Goal: Task Accomplishment & Management: Use online tool/utility

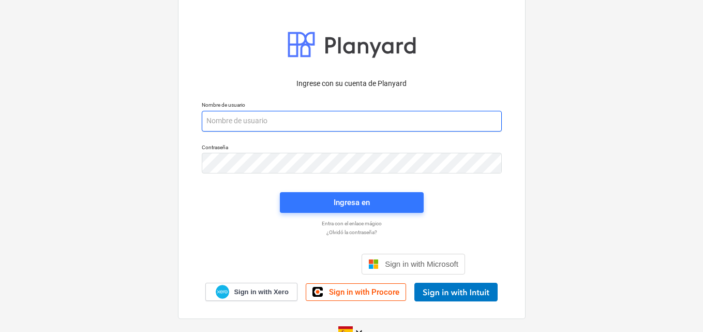
click at [223, 126] on input "email" at bounding box center [352, 121] width 300 height 21
paste input "[EMAIL_ADDRESS][DOMAIN_NAME]"
type input "[EMAIL_ADDRESS][DOMAIN_NAME]"
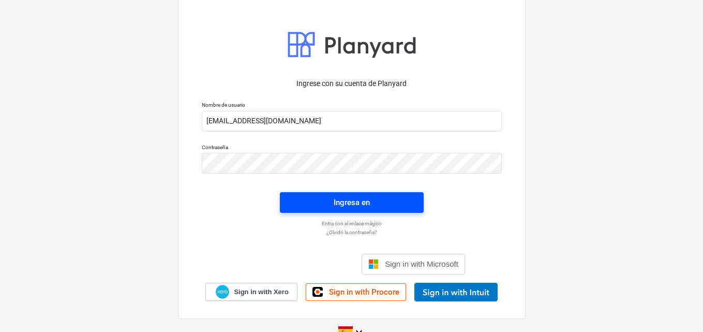
click at [336, 203] on div "Ingresa en" at bounding box center [352, 202] width 36 height 13
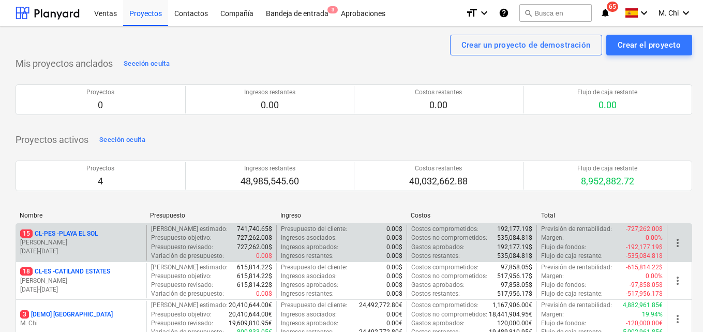
click at [70, 233] on p "15 CL-PES - [GEOGRAPHIC_DATA]" at bounding box center [59, 233] width 78 height 9
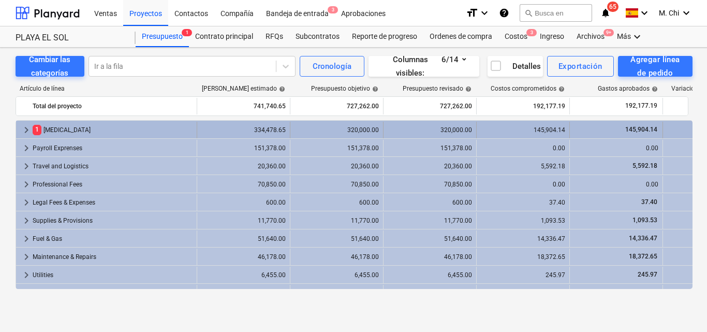
click at [53, 128] on div "1 [MEDICAL_DATA]" at bounding box center [113, 130] width 160 height 17
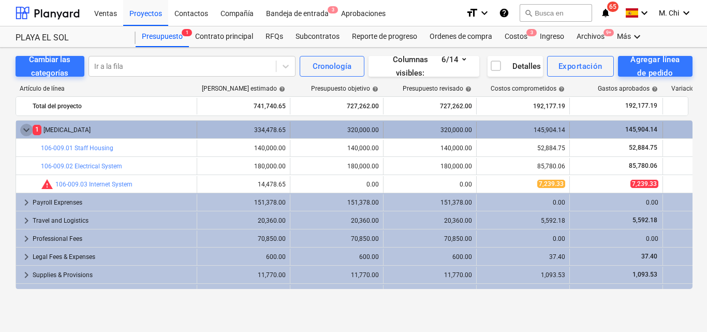
click at [27, 132] on span "keyboard_arrow_down" at bounding box center [26, 130] width 12 height 12
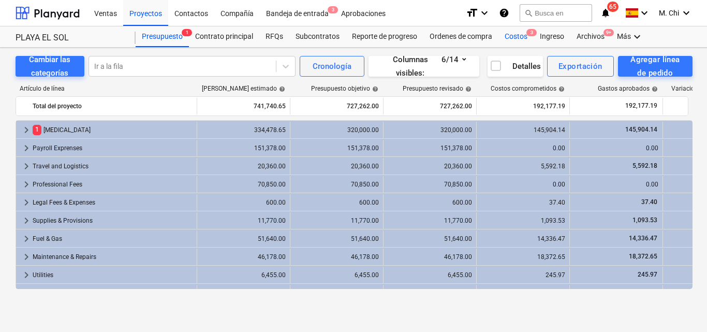
click at [508, 42] on div "Costos 3" at bounding box center [515, 36] width 35 height 21
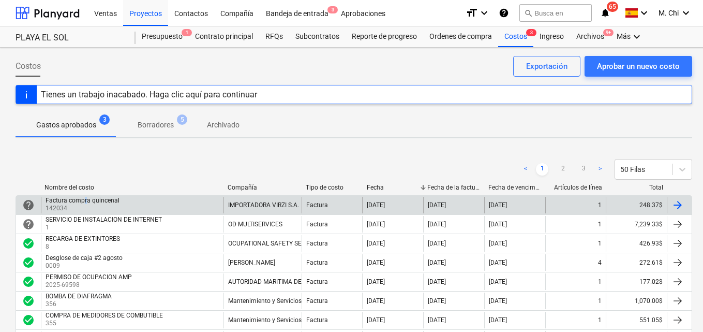
click at [85, 200] on div "Factura compra quincenal" at bounding box center [83, 200] width 74 height 7
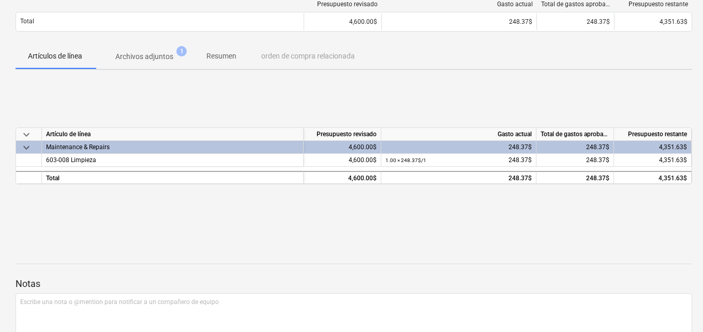
scroll to position [155, 0]
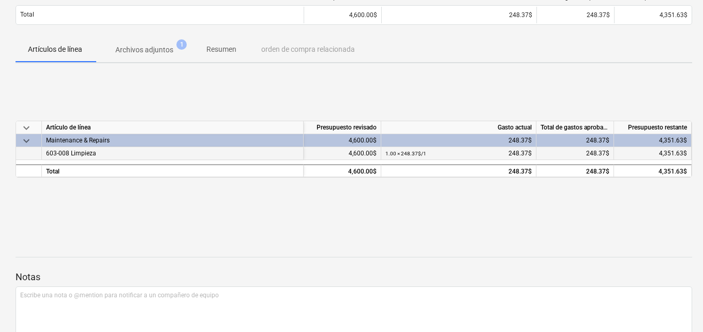
click at [88, 153] on span "603-008 Limpieza" at bounding box center [71, 153] width 50 height 7
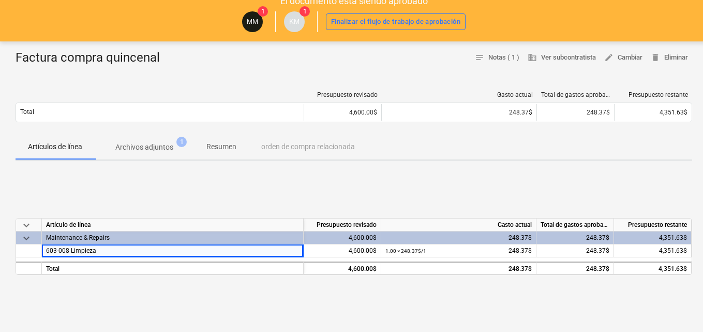
scroll to position [52, 0]
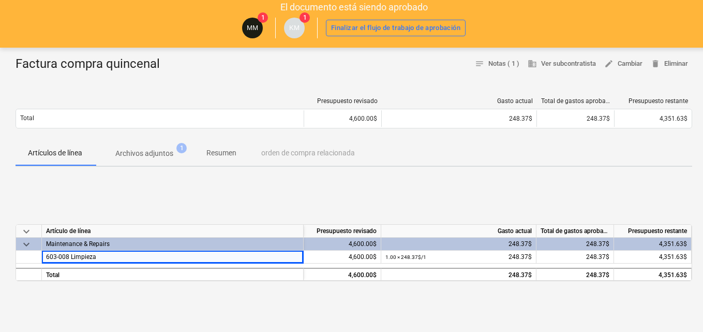
click at [147, 153] on p "Archivos adjuntos" at bounding box center [144, 153] width 58 height 11
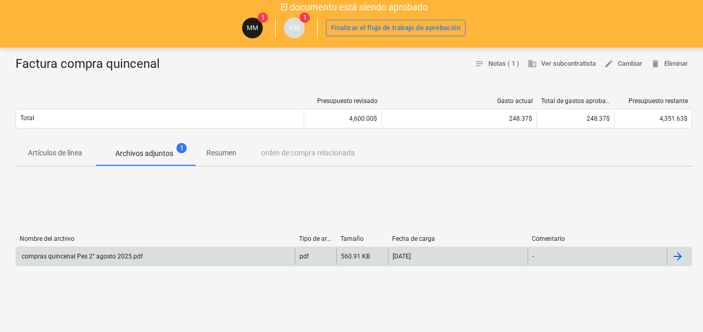
click at [59, 255] on div "compras quincenal Pes 2° agosto 2025.pdf" at bounding box center [81, 256] width 123 height 7
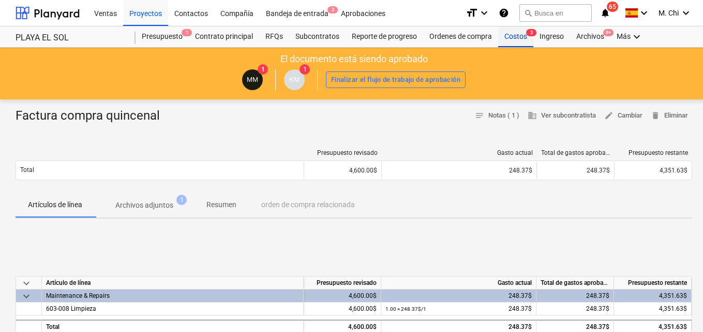
click at [510, 36] on div "Costos 3" at bounding box center [515, 36] width 35 height 21
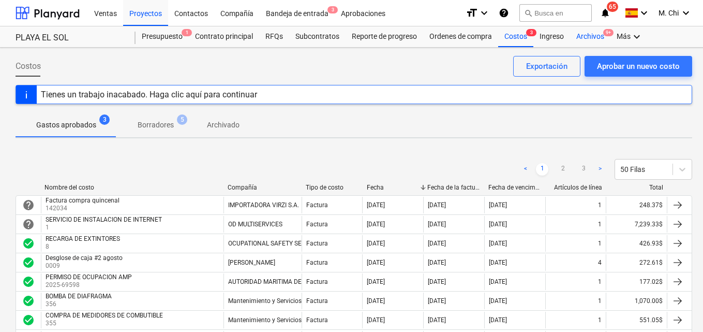
click at [587, 35] on div "Archivos 9+" at bounding box center [590, 36] width 40 height 21
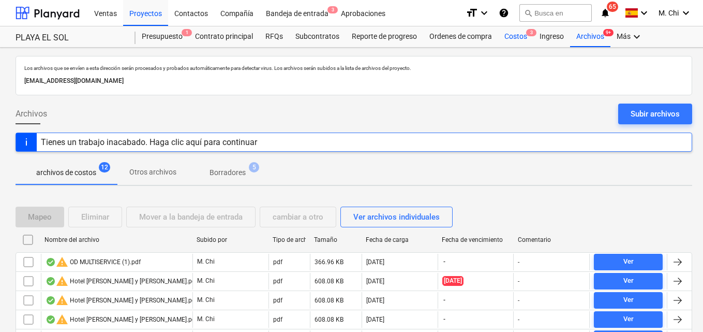
click at [516, 39] on div "Costos 3" at bounding box center [515, 36] width 35 height 21
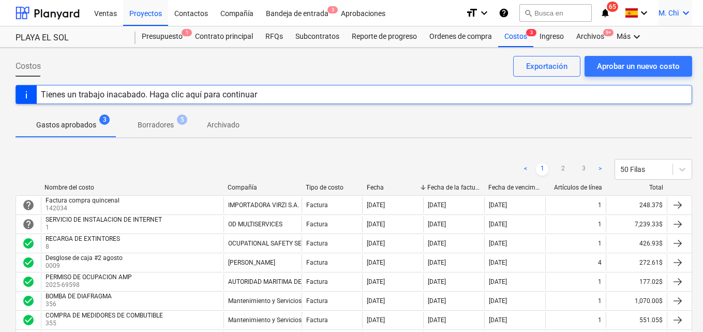
click at [685, 12] on icon "keyboard_arrow_down" at bounding box center [686, 13] width 12 height 12
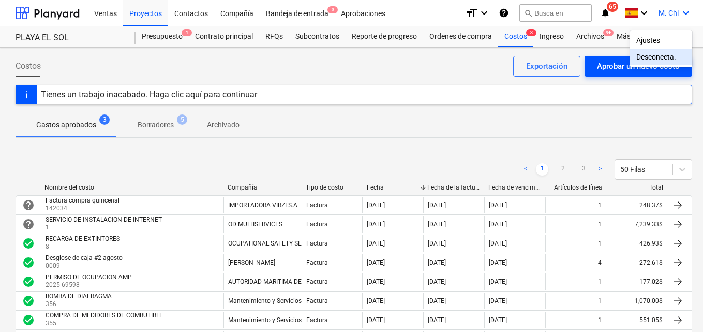
click at [663, 56] on div "Desconecta." at bounding box center [661, 57] width 62 height 17
